Goal: Task Accomplishment & Management: Manage account settings

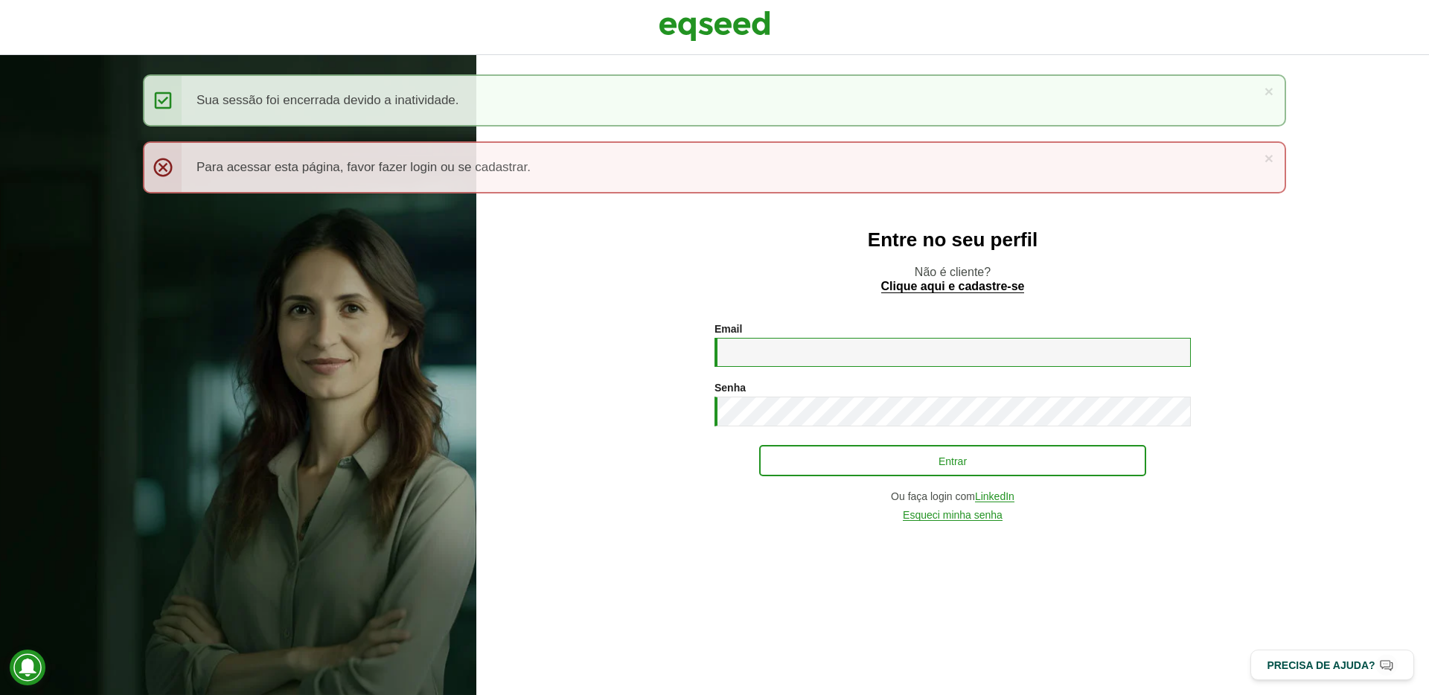
type input "**********"
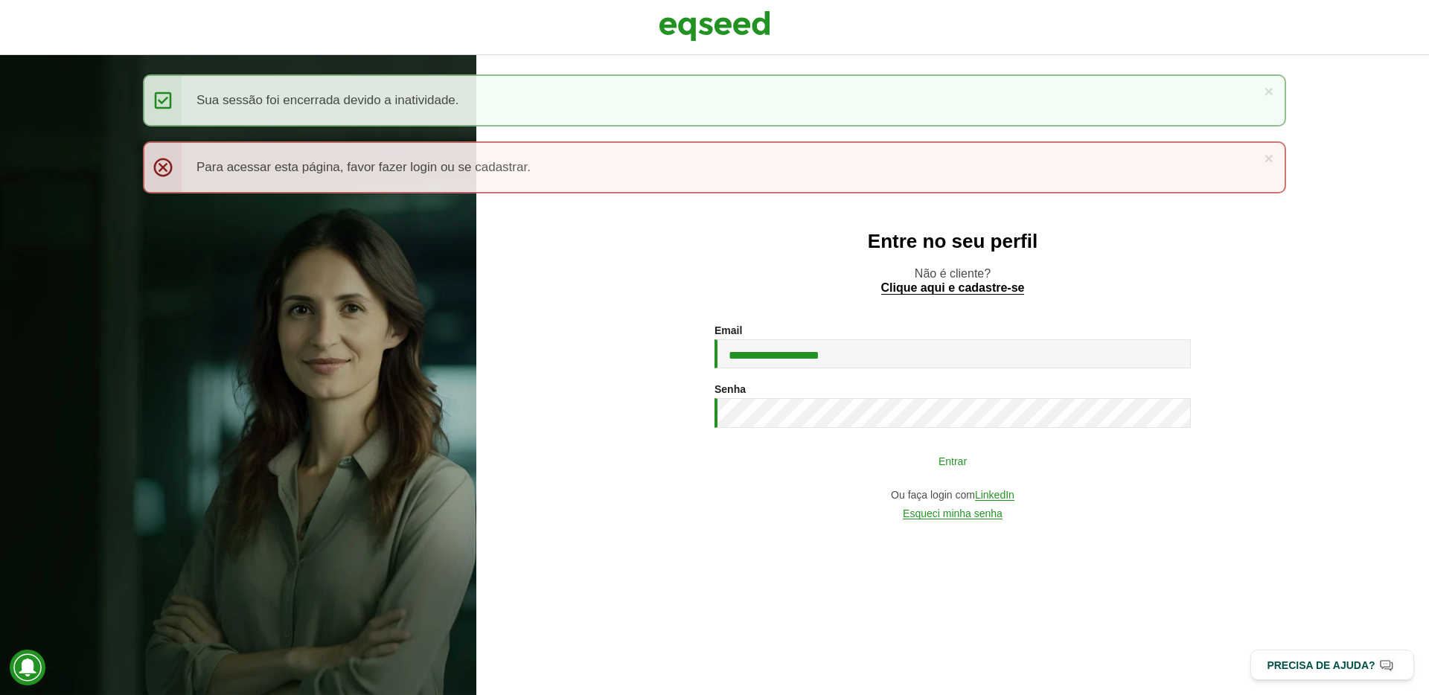
click at [971, 464] on button "Entrar" at bounding box center [952, 460] width 387 height 28
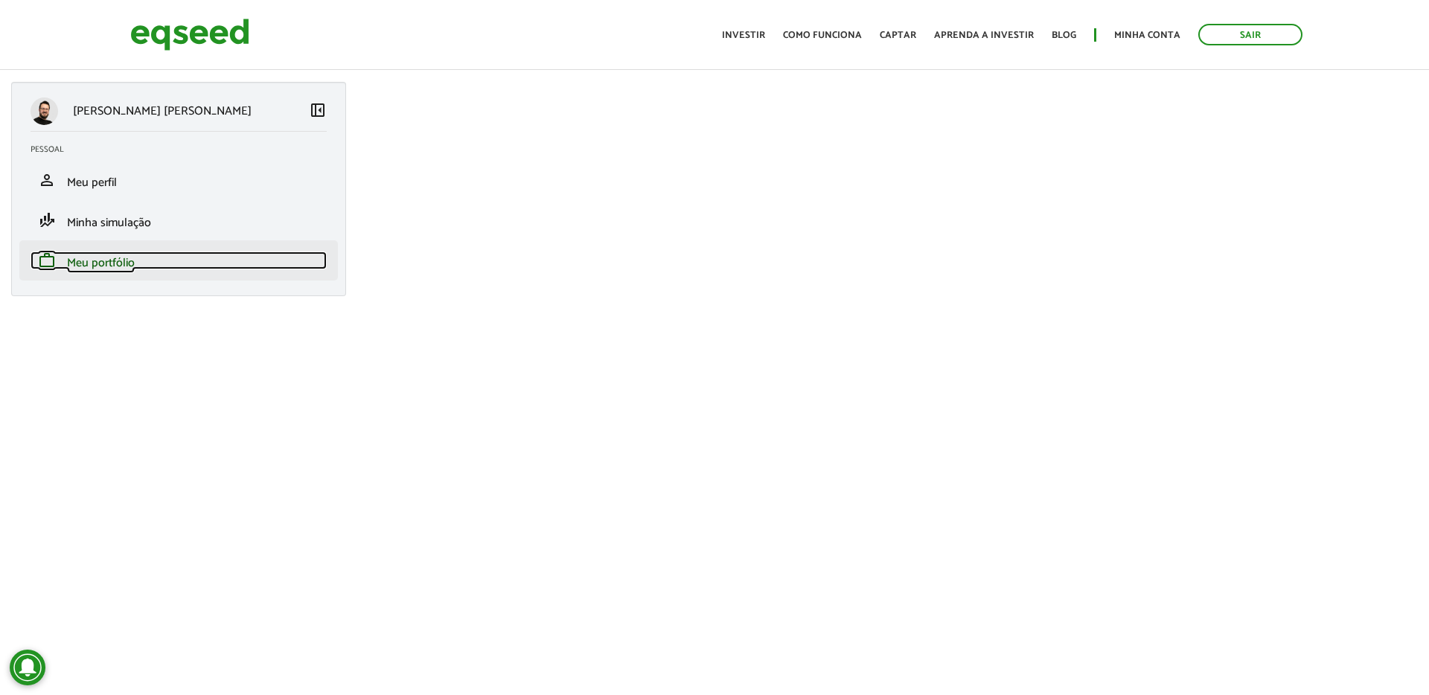
click at [159, 267] on link "work Meu portfólio" at bounding box center [179, 261] width 296 height 18
